Goal: Information Seeking & Learning: Learn about a topic

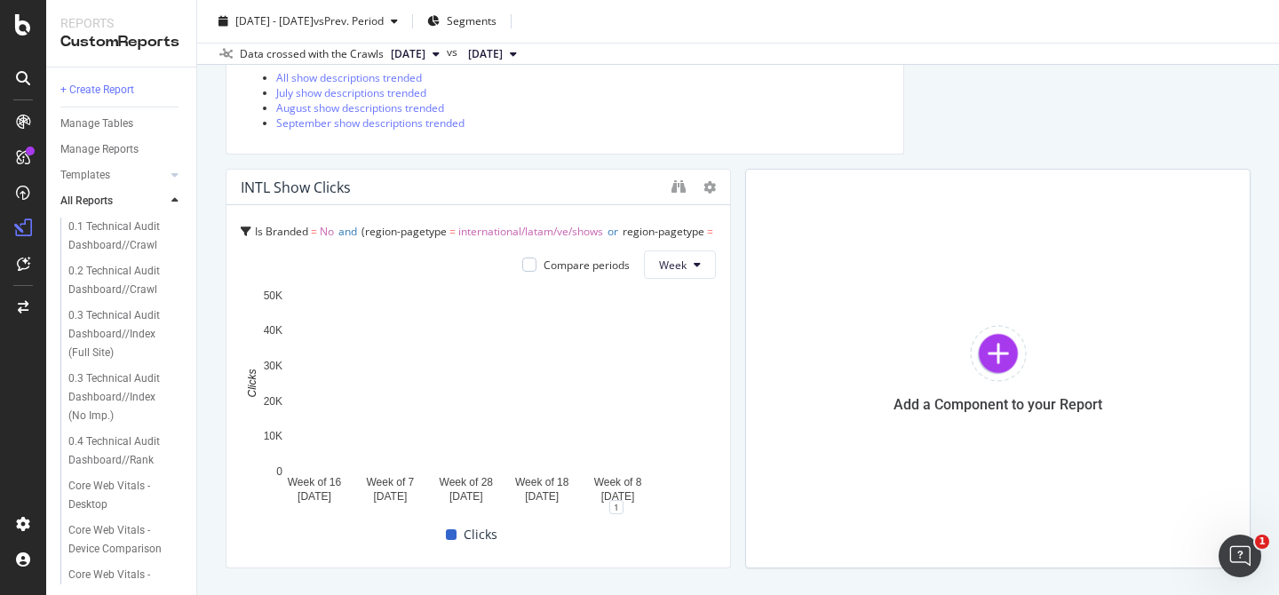
scroll to position [2476, 0]
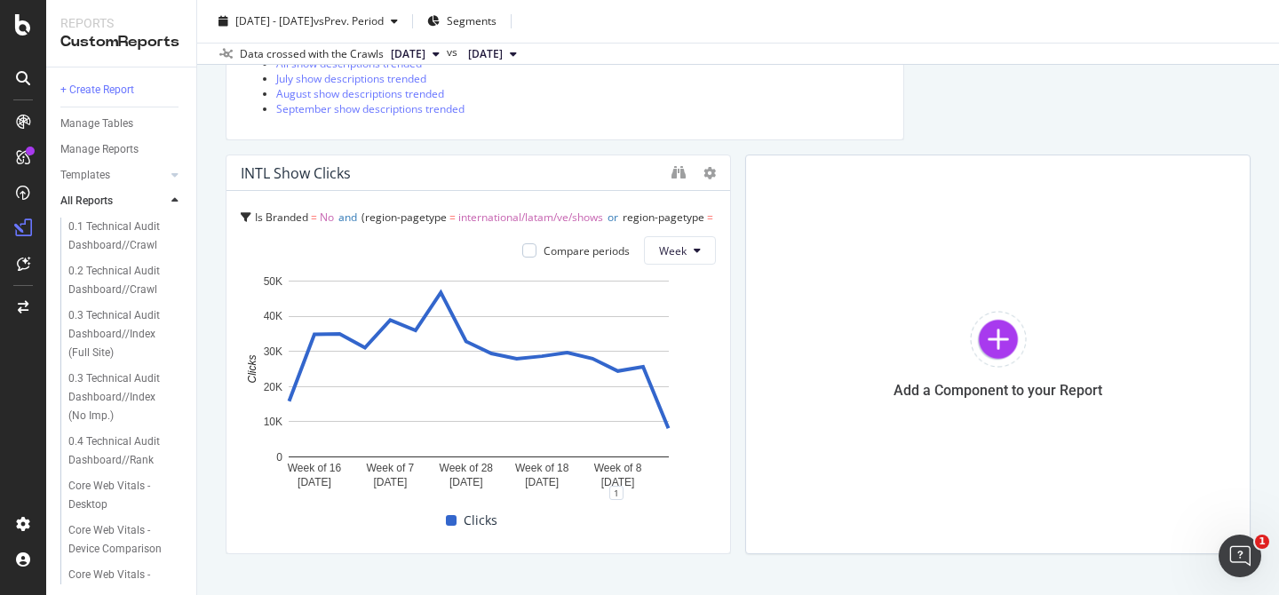
click at [678, 219] on div "Is Branded = No and region-pagetype = international/latam/ve/shows or region-pa…" at bounding box center [478, 220] width 475 height 31
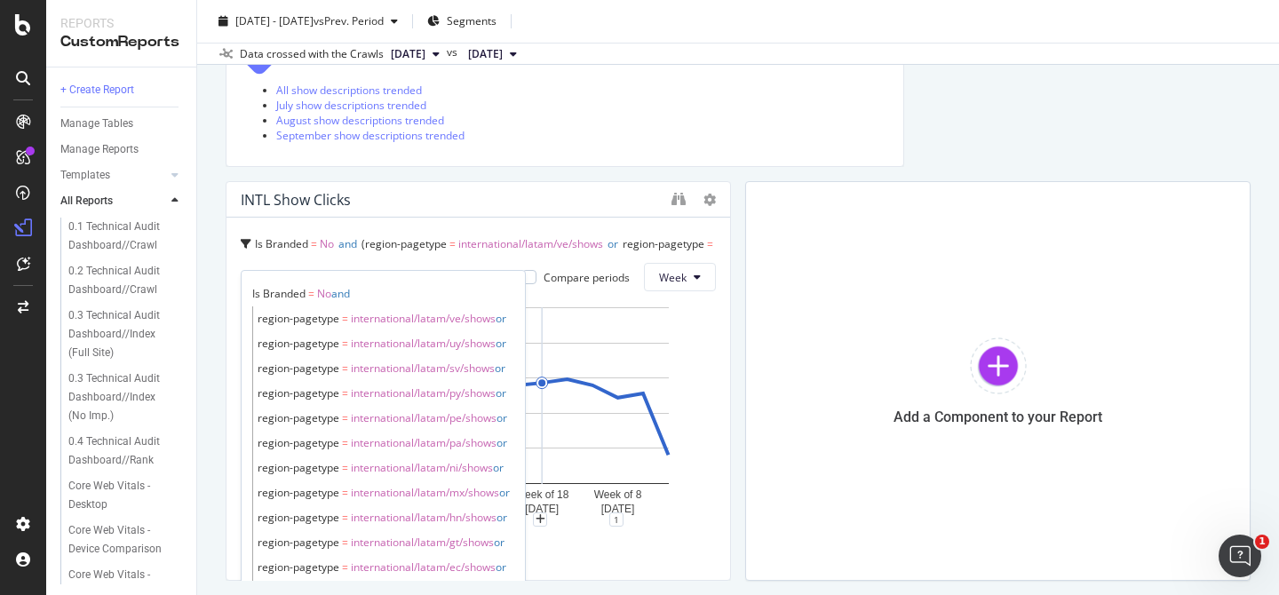
scroll to position [2492, 0]
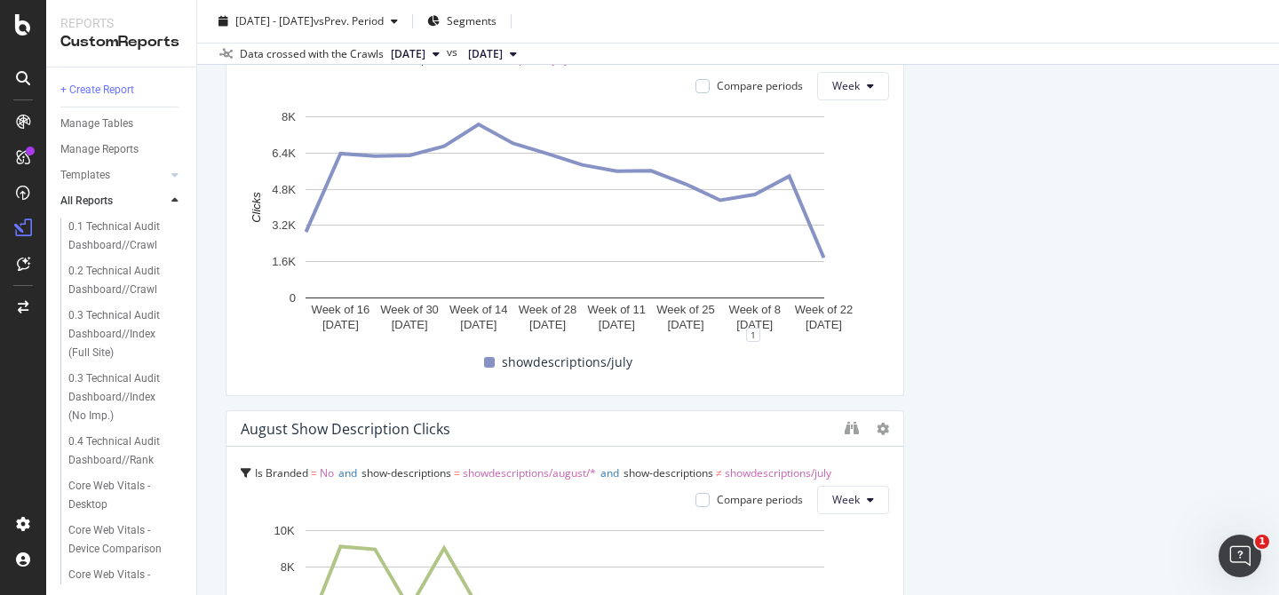
scroll to position [1006, 0]
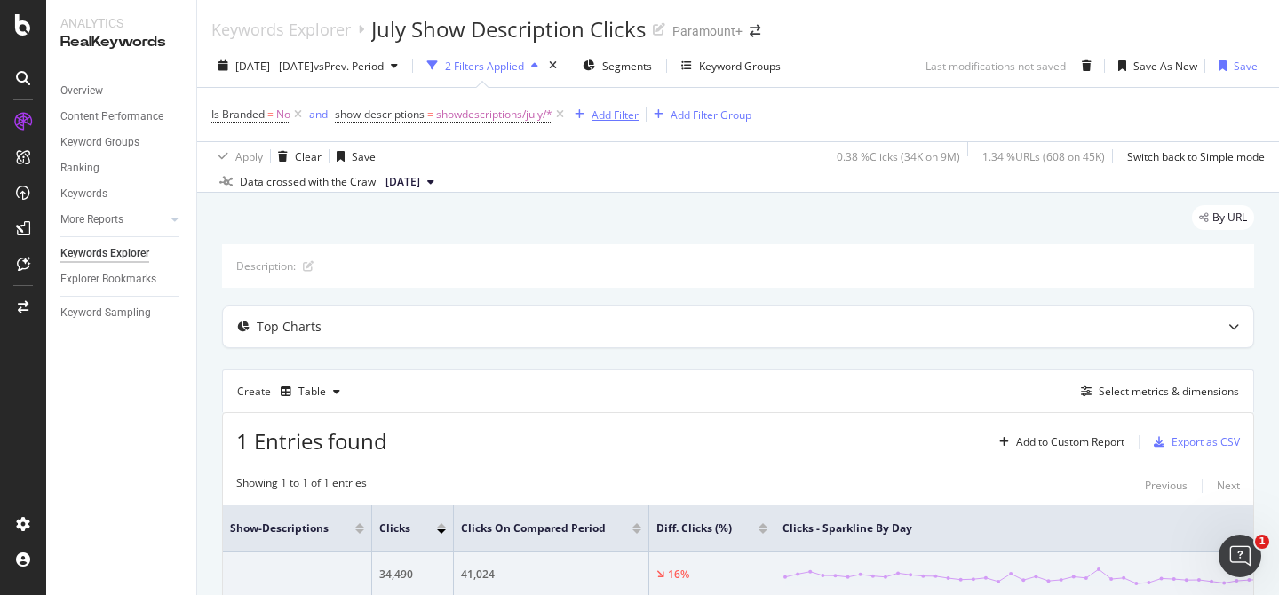
click at [594, 116] on div "Add Filter" at bounding box center [615, 114] width 47 height 15
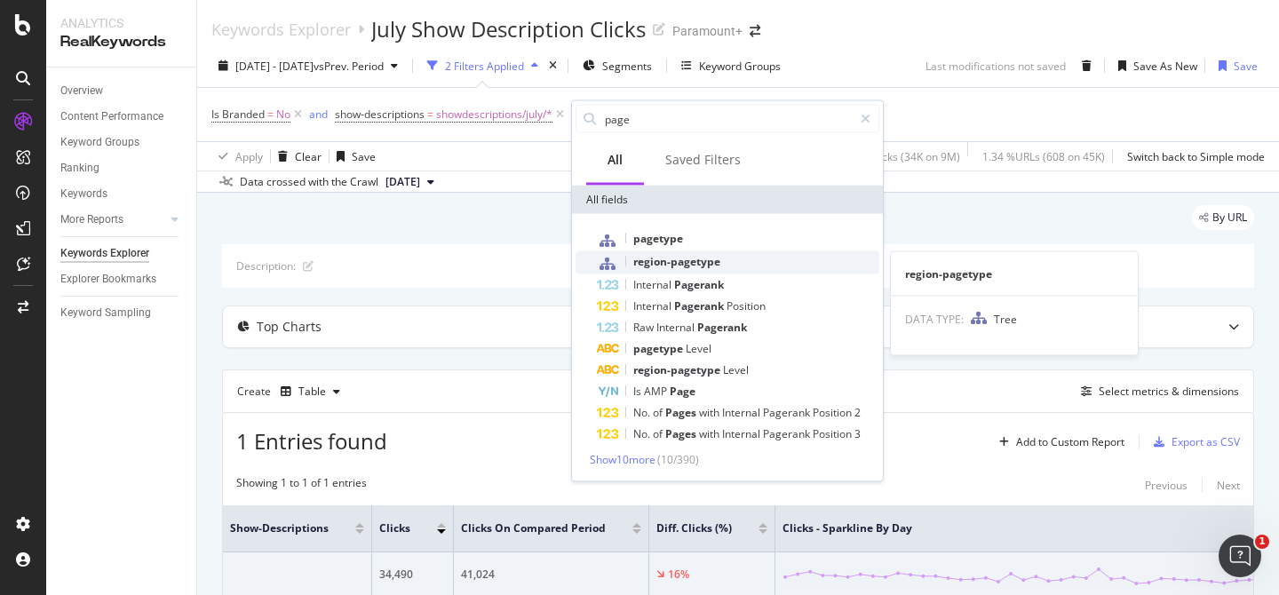
type input "page"
click at [647, 259] on span "region-pagetype" at bounding box center [676, 261] width 87 height 15
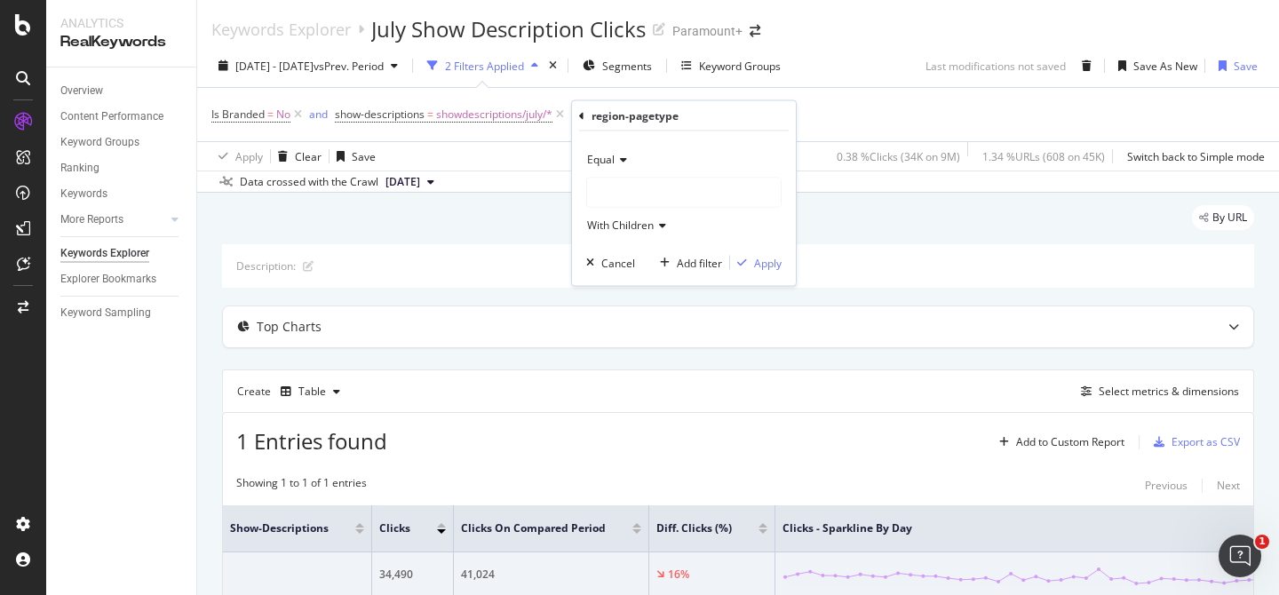
click at [644, 195] on div at bounding box center [684, 193] width 194 height 28
click at [598, 250] on icon at bounding box center [599, 246] width 6 height 11
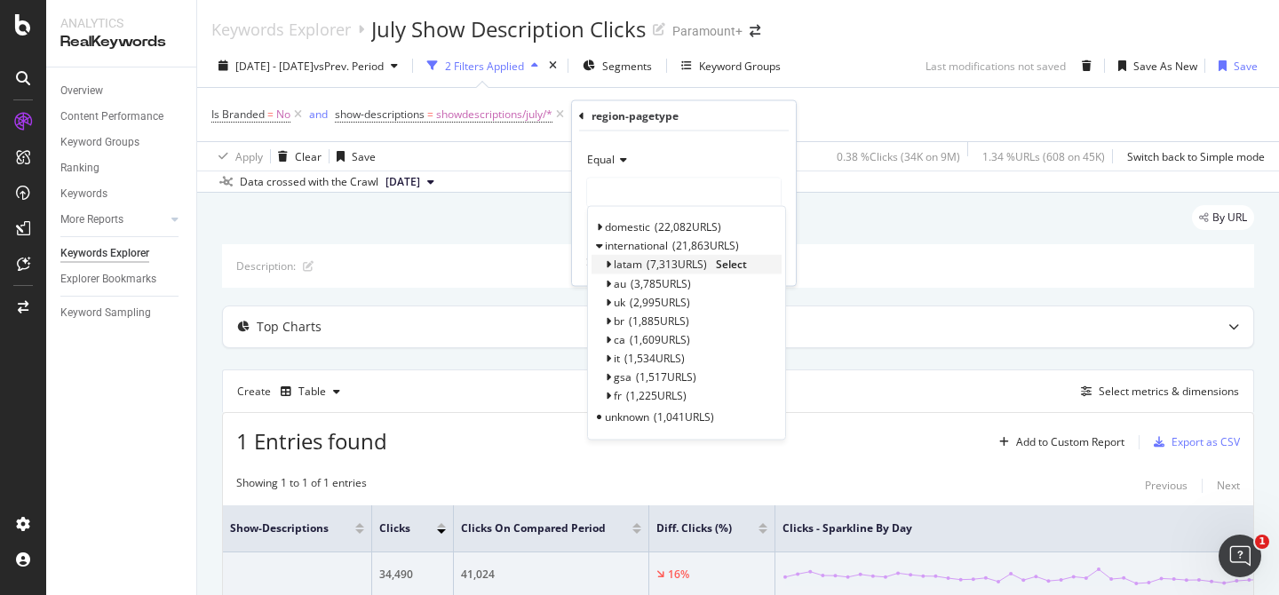
click at [607, 266] on icon at bounding box center [608, 264] width 6 height 11
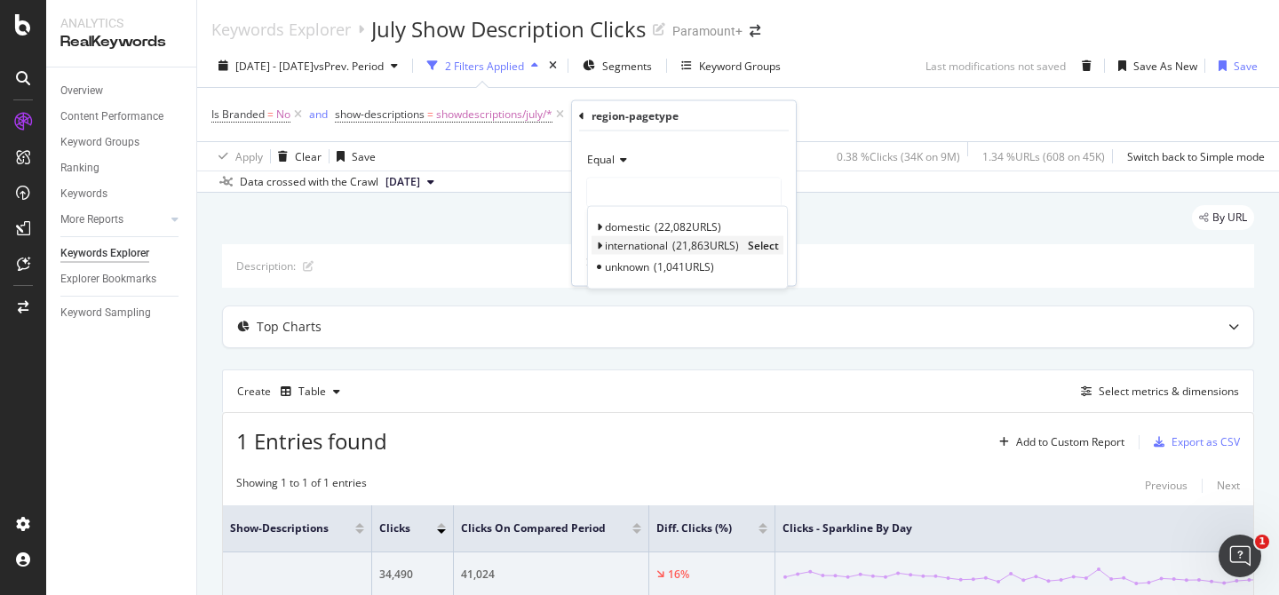
click at [599, 245] on icon at bounding box center [599, 246] width 6 height 11
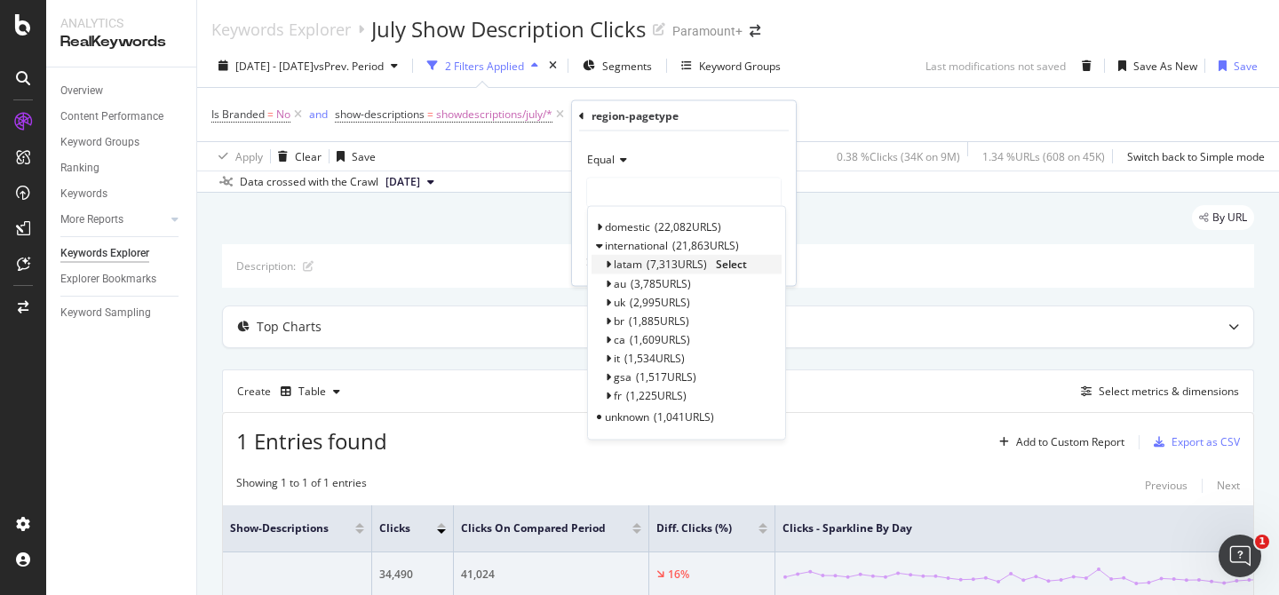
click at [609, 262] on icon at bounding box center [608, 264] width 6 height 11
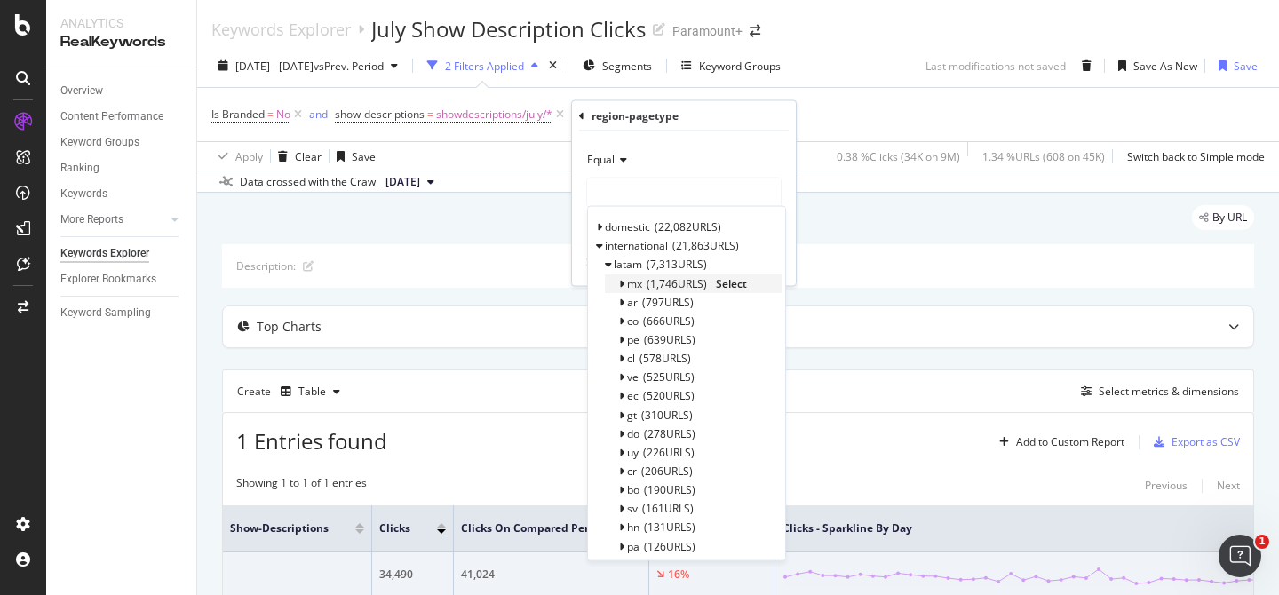
click at [621, 284] on icon at bounding box center [621, 283] width 6 height 11
click at [648, 307] on span "shows" at bounding box center [655, 304] width 31 height 15
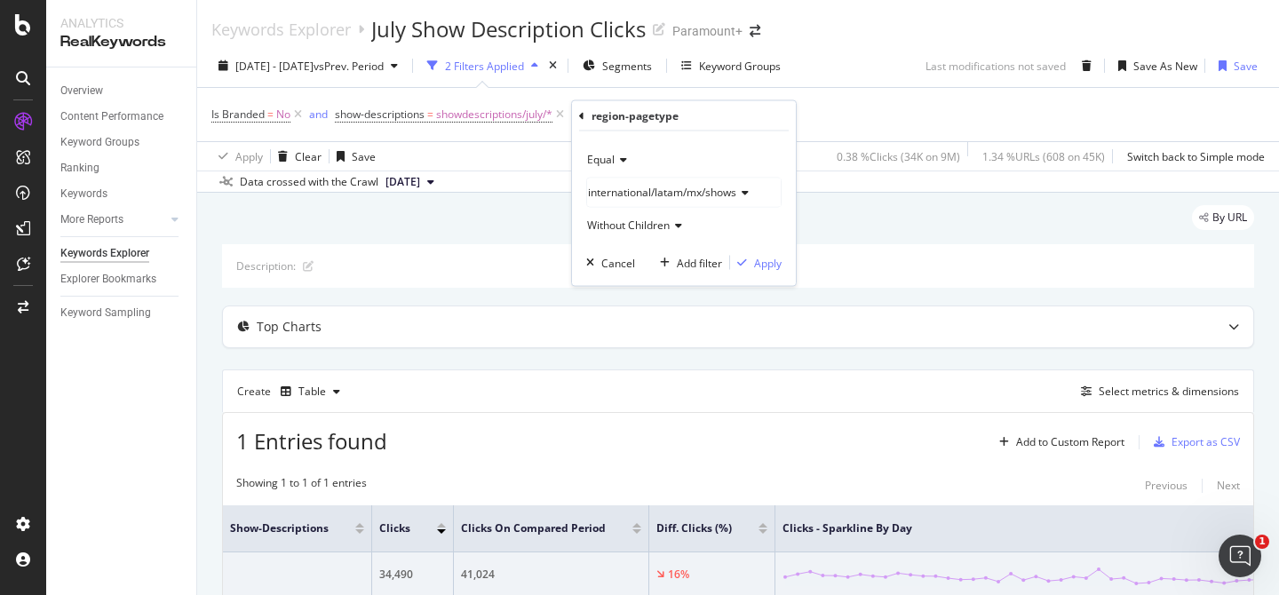
click at [632, 228] on span "Without Children" at bounding box center [628, 225] width 83 height 15
click at [700, 207] on div "international/latam/mx/shows" at bounding box center [683, 193] width 195 height 30
